Goal: Task Accomplishment & Management: Manage account settings

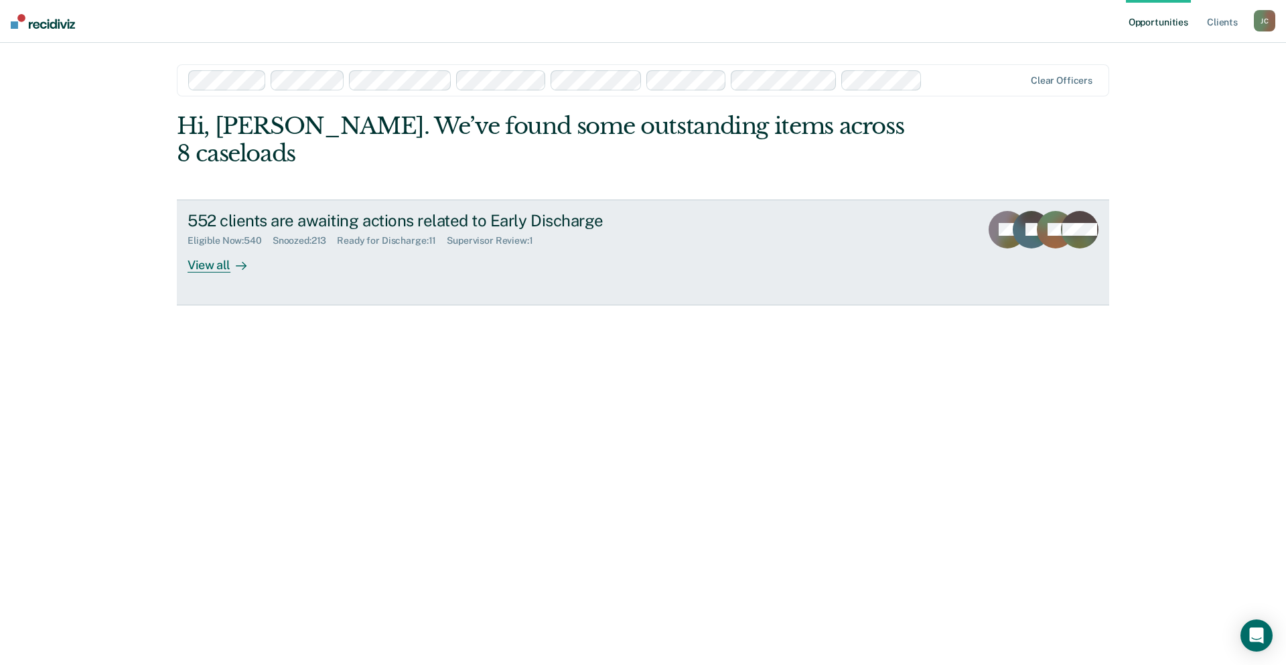
click at [271, 211] on div "552 clients are awaiting actions related to Early Discharge" at bounding box center [423, 220] width 470 height 19
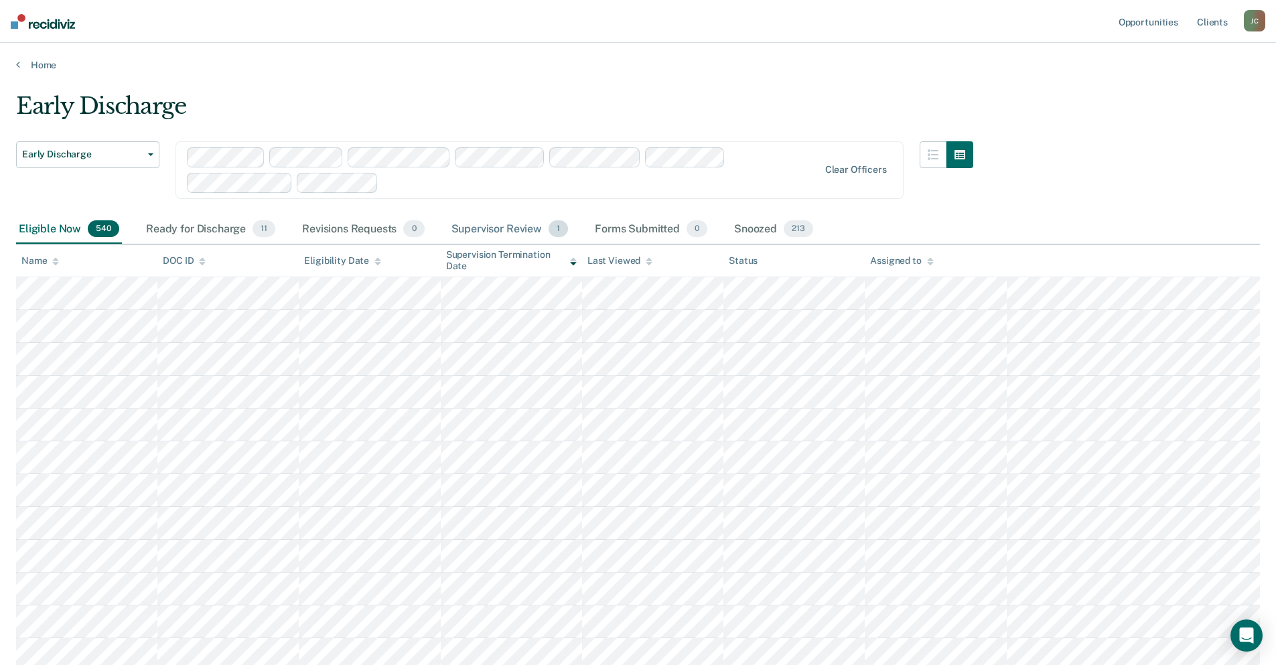
click at [490, 225] on div "Supervisor Review 1" at bounding box center [510, 229] width 123 height 29
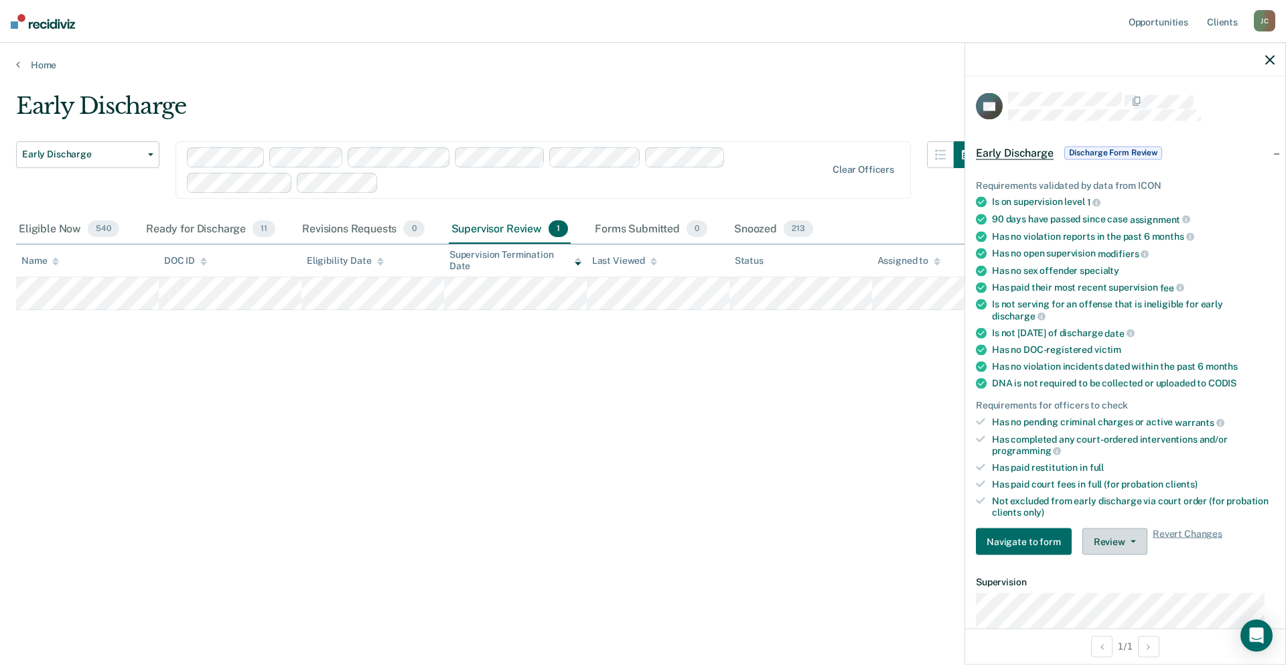
click at [1109, 551] on button "Review" at bounding box center [1114, 541] width 65 height 27
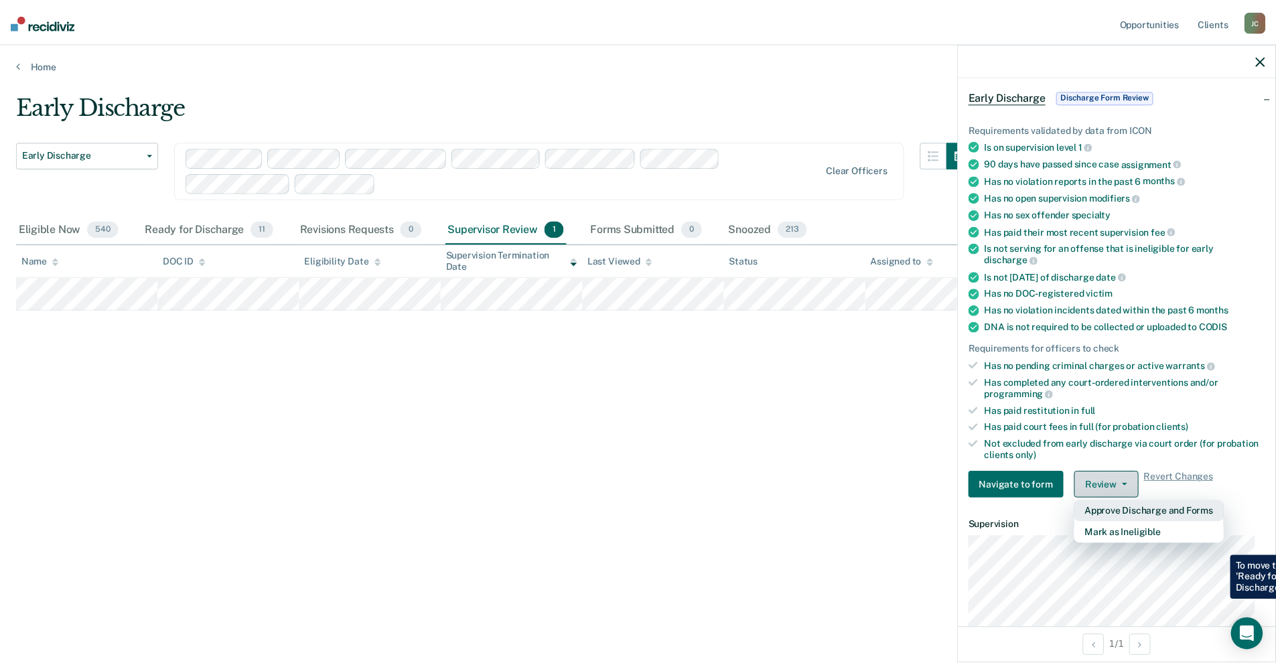
scroll to position [134, 0]
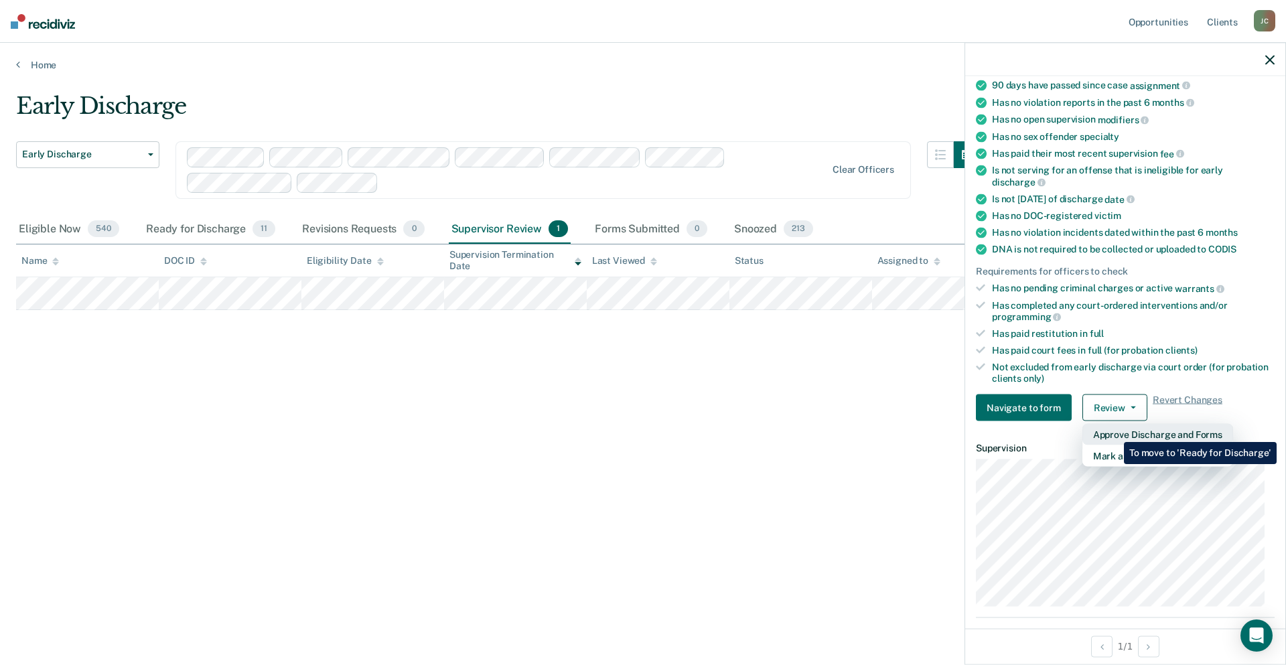
click at [1114, 432] on button "Approve Discharge and Forms" at bounding box center [1157, 434] width 151 height 21
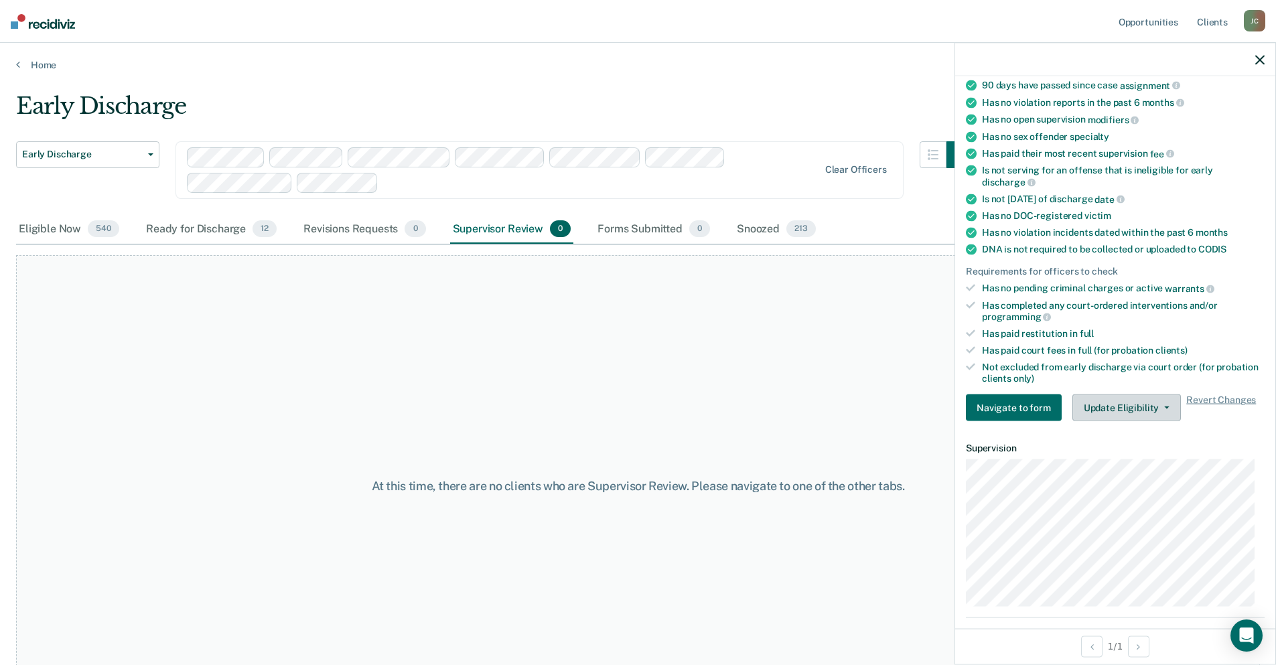
scroll to position [0, 0]
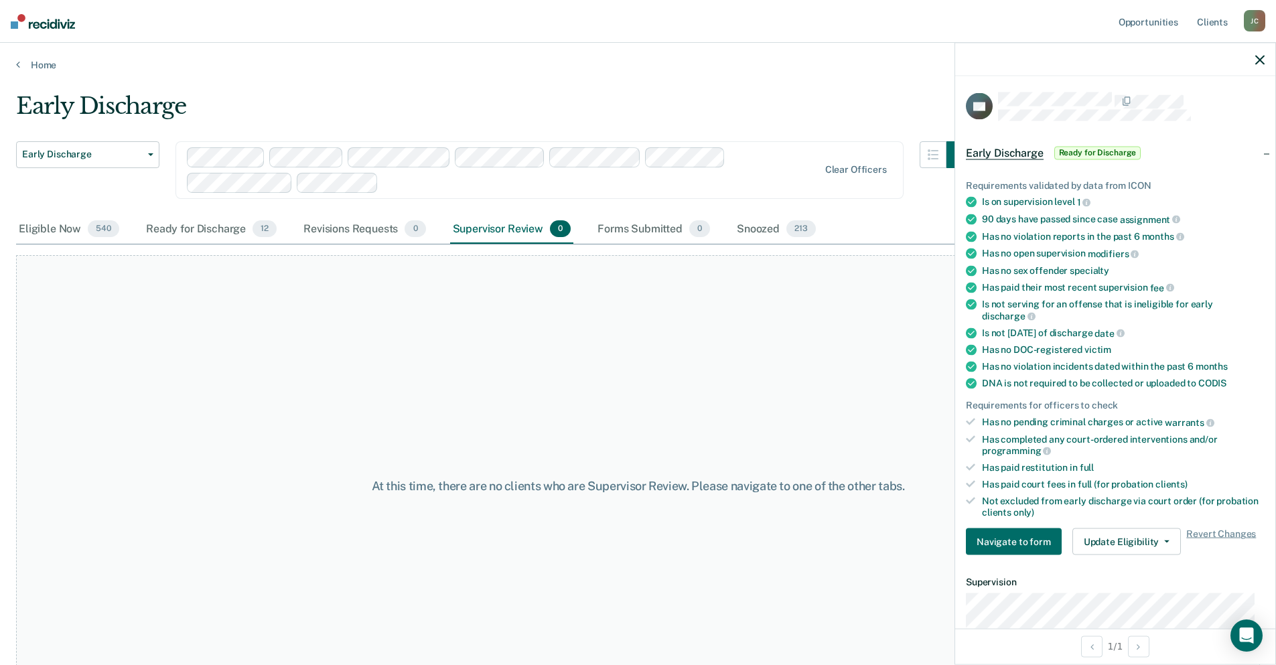
click at [1263, 58] on icon "button" at bounding box center [1259, 59] width 9 height 9
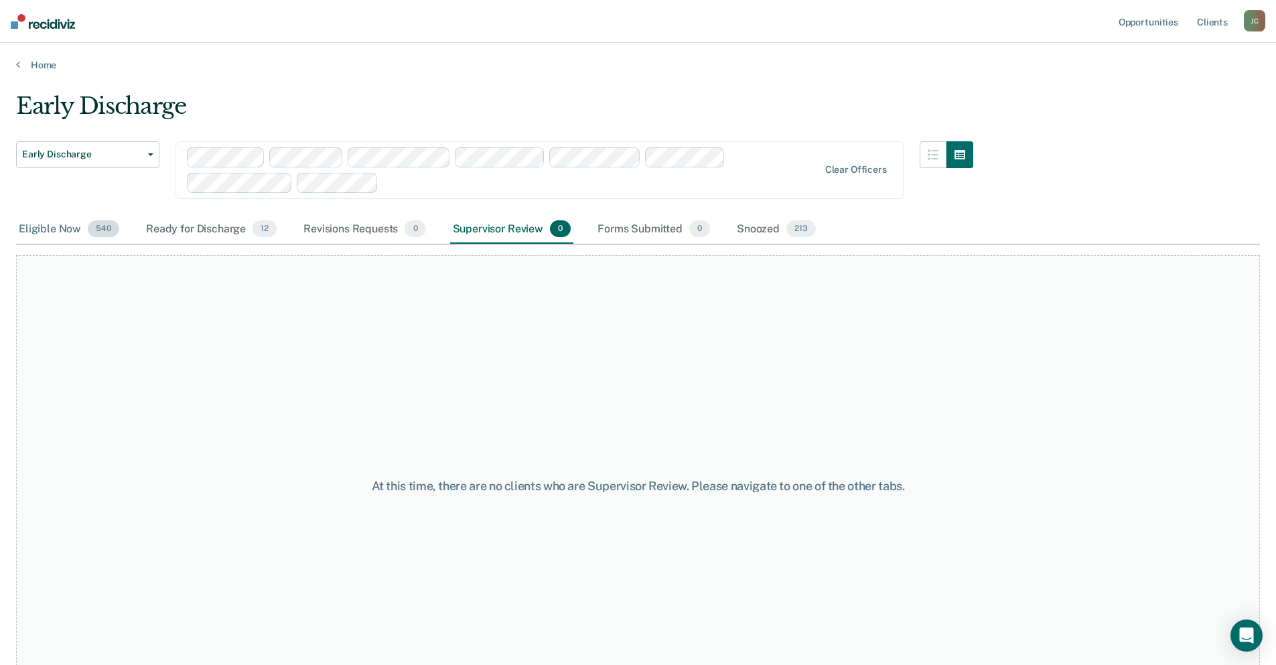
drag, startPoint x: 46, startPoint y: 228, endPoint x: 104, endPoint y: 238, distance: 59.1
click at [46, 228] on div "Eligible Now 540" at bounding box center [69, 229] width 106 height 29
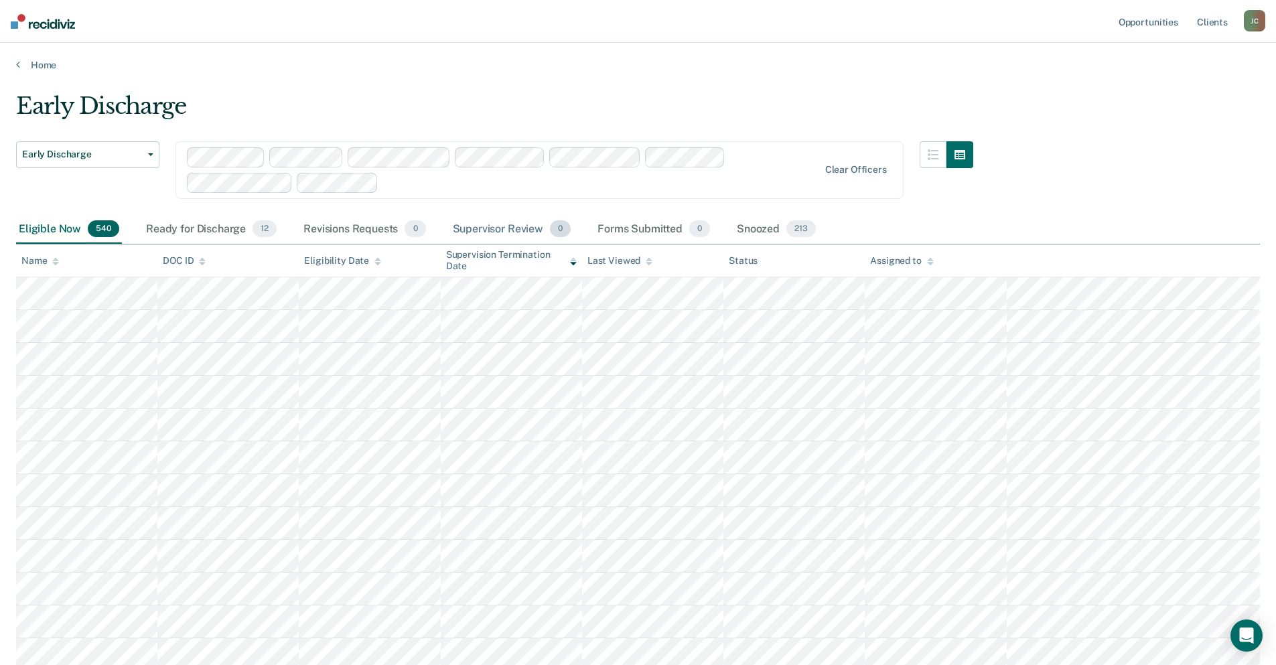
click at [497, 227] on div "Supervisor Review 0" at bounding box center [512, 229] width 124 height 29
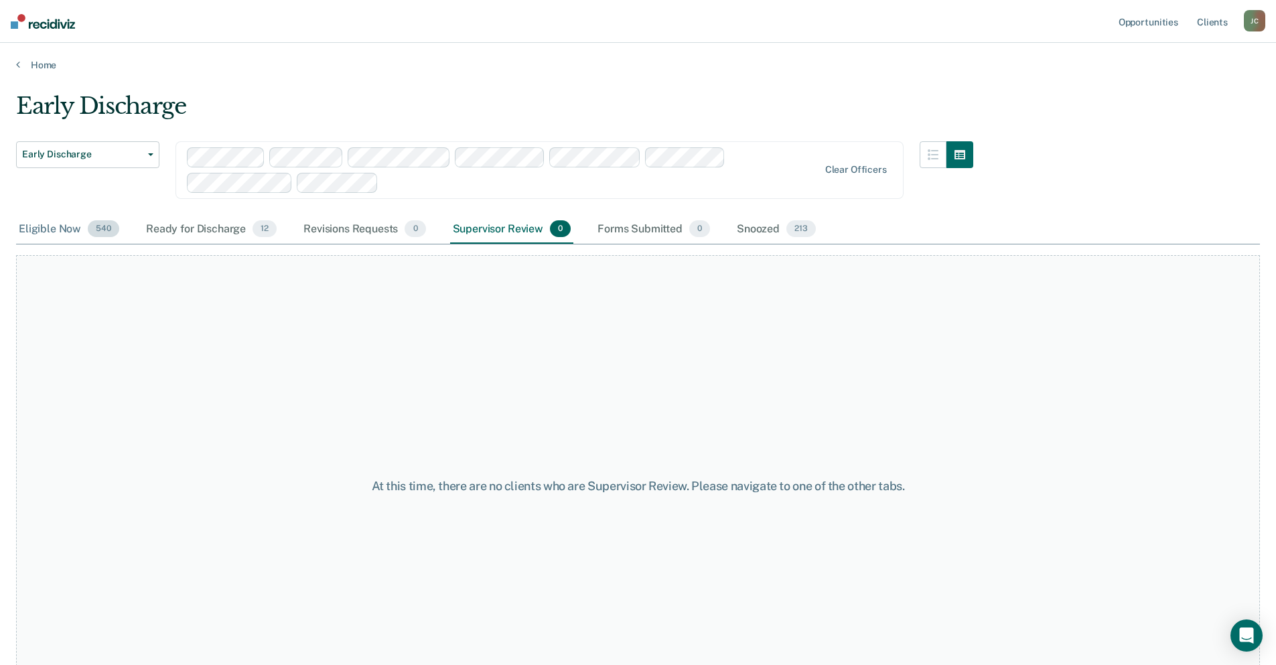
click at [56, 227] on div "Eligible Now 540" at bounding box center [69, 229] width 106 height 29
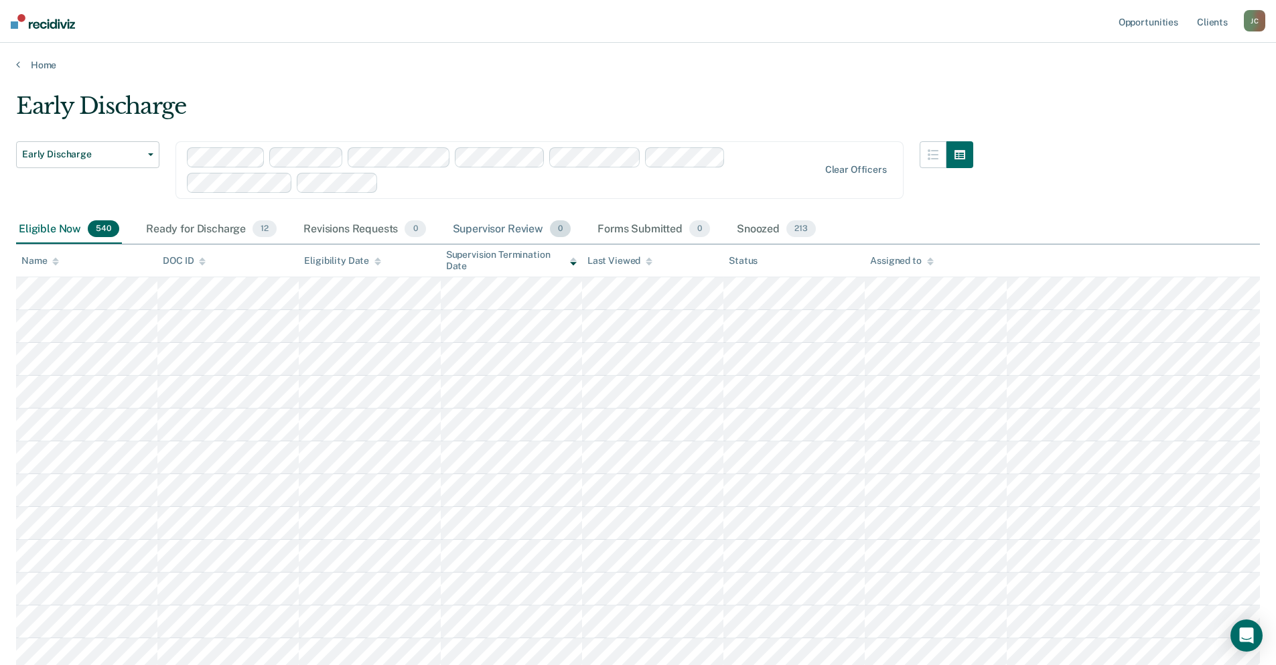
click at [501, 235] on div "Supervisor Review 0" at bounding box center [512, 229] width 124 height 29
